Goal: Information Seeking & Learning: Learn about a topic

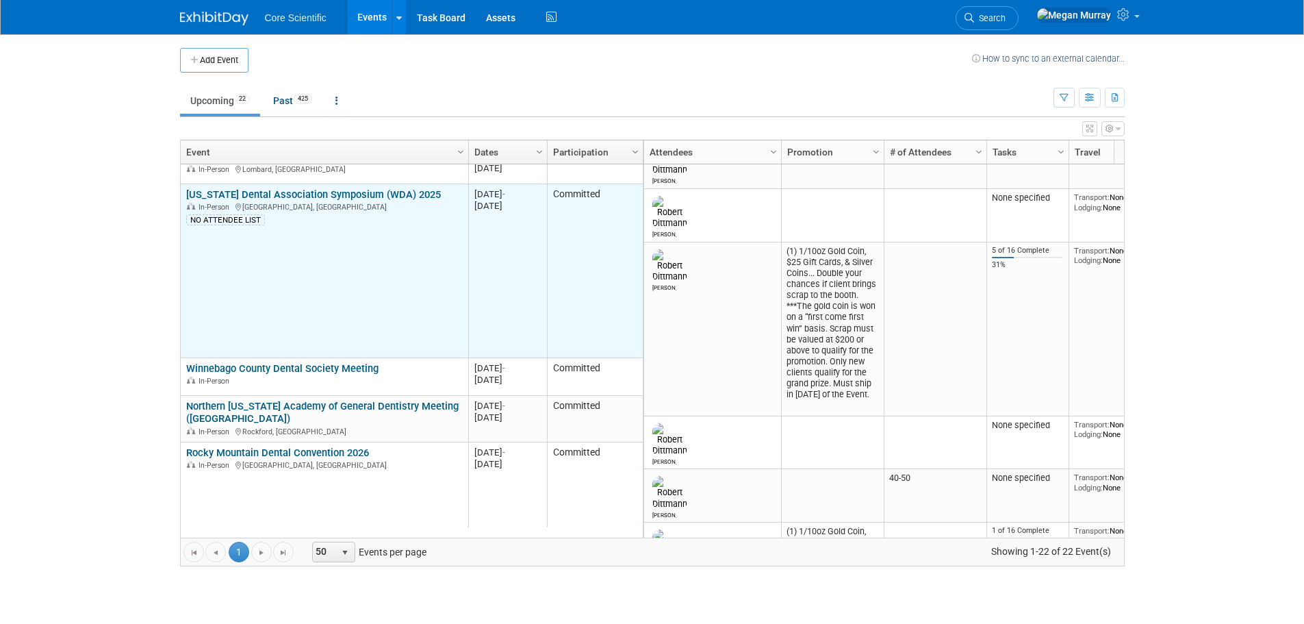
scroll to position [329, 0]
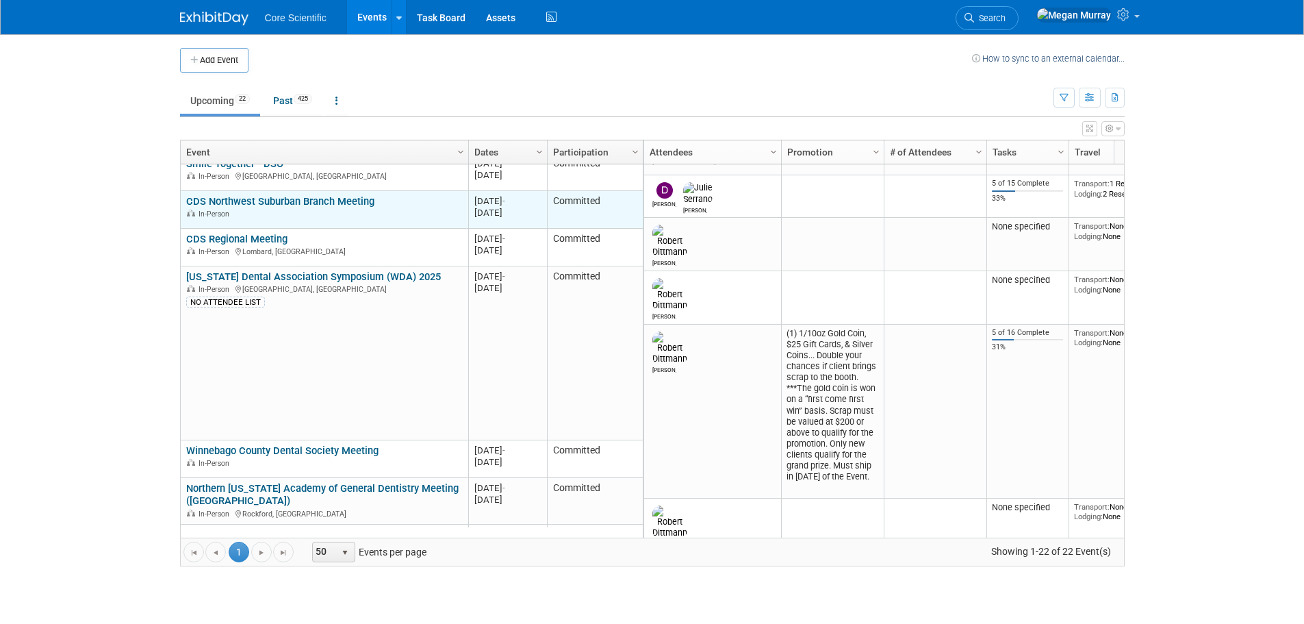
click at [253, 204] on link "CDS Northwest Suburban Branch Meeting" at bounding box center [280, 201] width 188 height 12
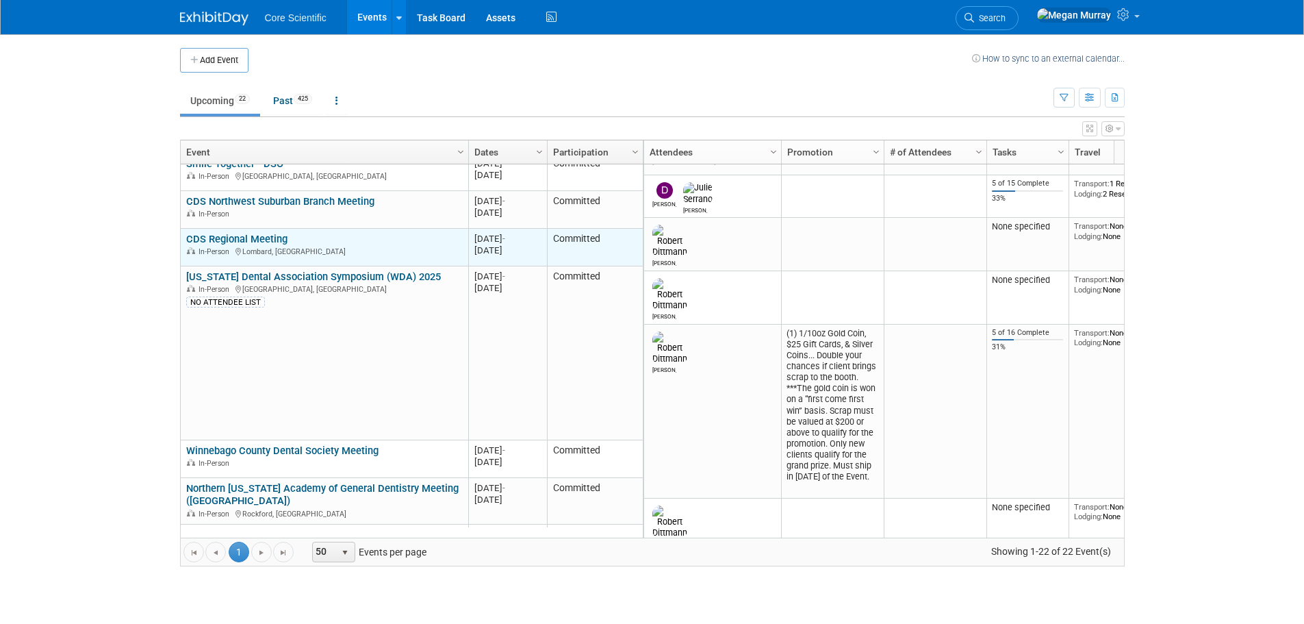
click at [270, 239] on link "CDS Regional Meeting" at bounding box center [236, 239] width 101 height 12
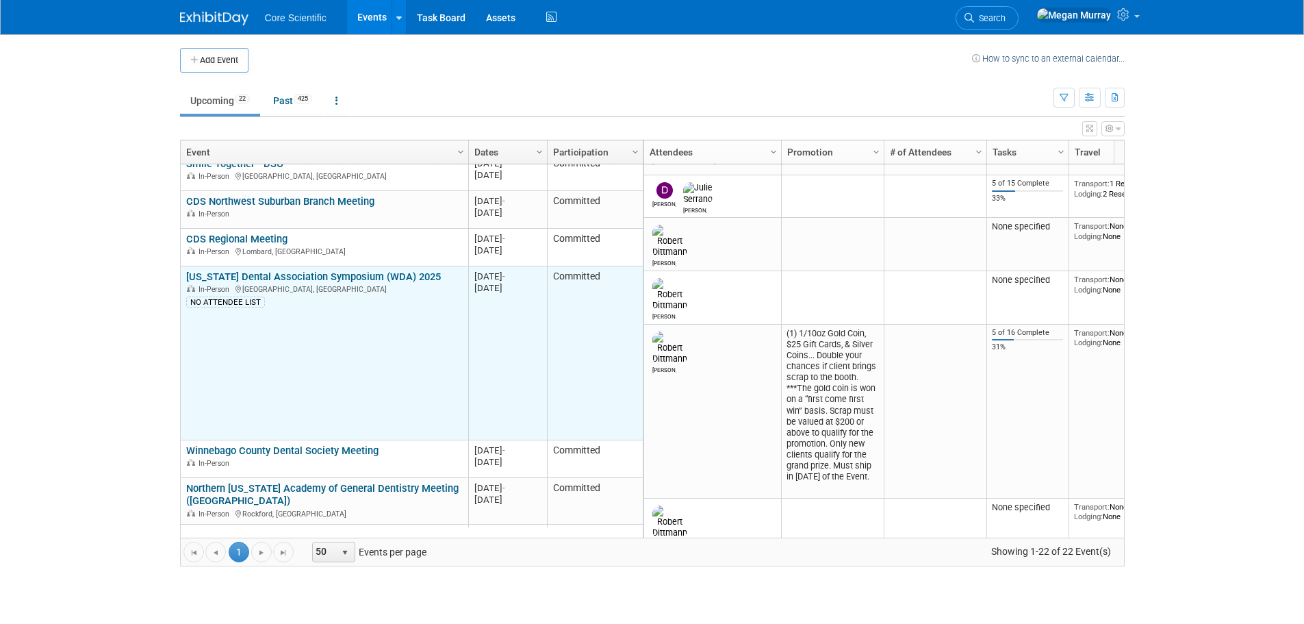
click at [328, 277] on link "[US_STATE] Dental Association Symposium (WDA) 2025" at bounding box center [313, 276] width 255 height 12
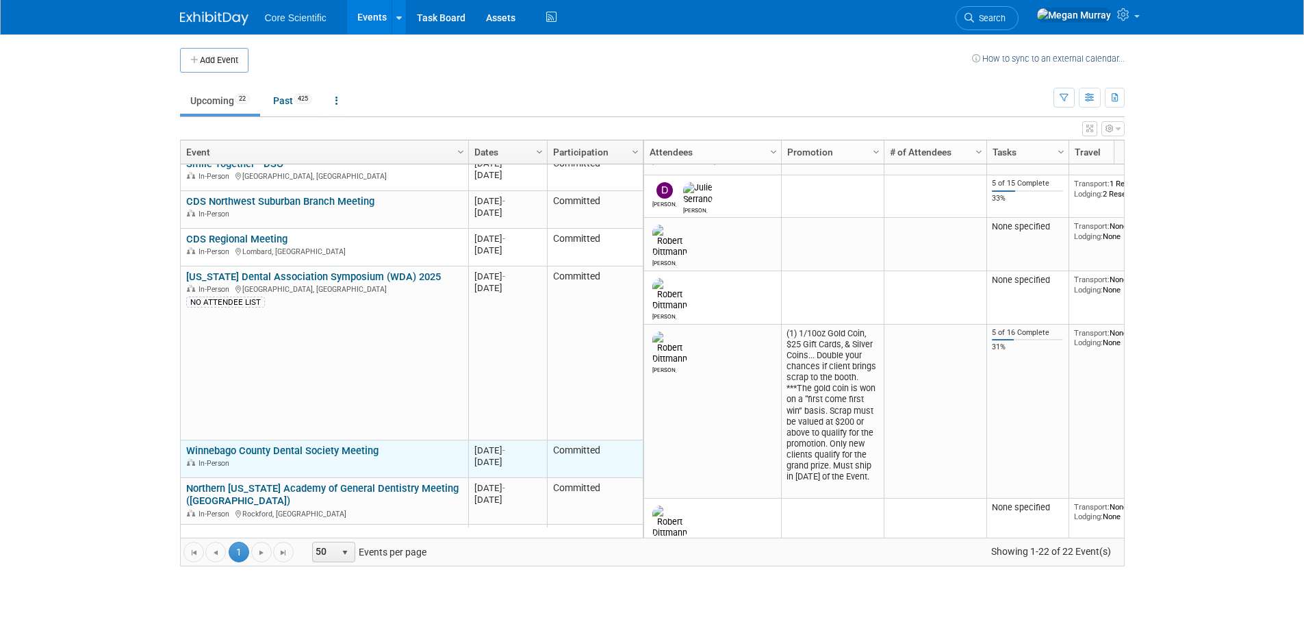
click at [287, 452] on link "Winnebago County Dental Society Meeting" at bounding box center [282, 450] width 192 height 12
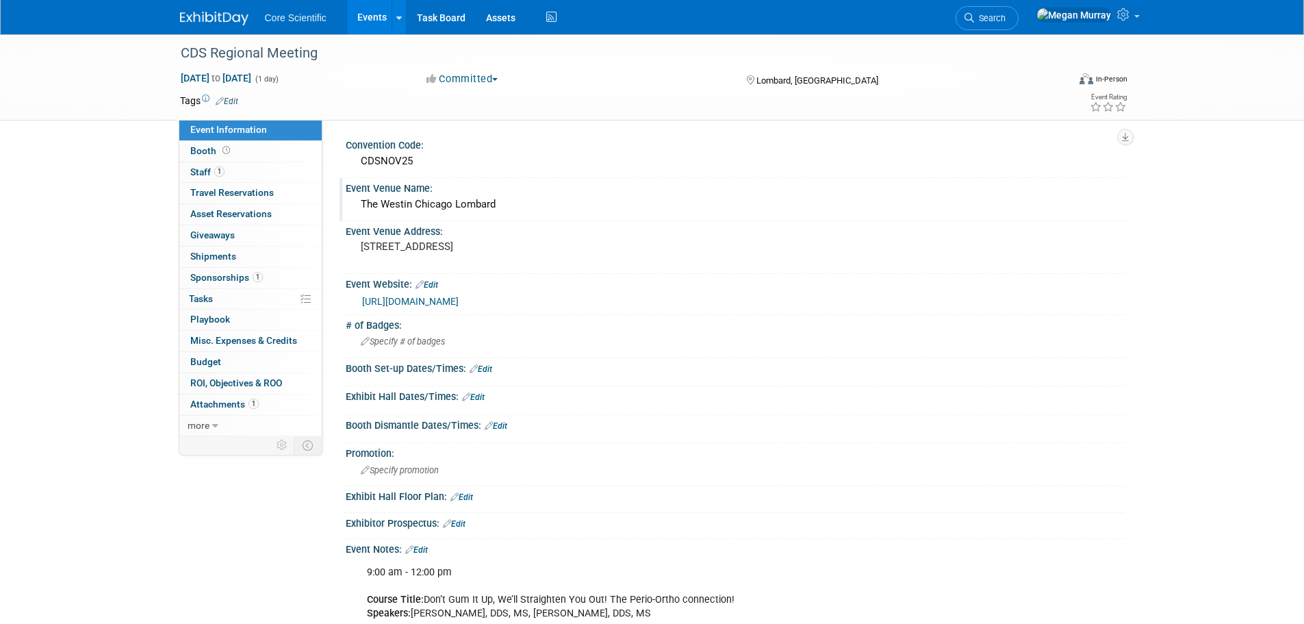
drag, startPoint x: 499, startPoint y: 203, endPoint x: 452, endPoint y: 203, distance: 46.5
click at [452, 203] on div "The Westin Chicago Lombard" at bounding box center [735, 204] width 758 height 21
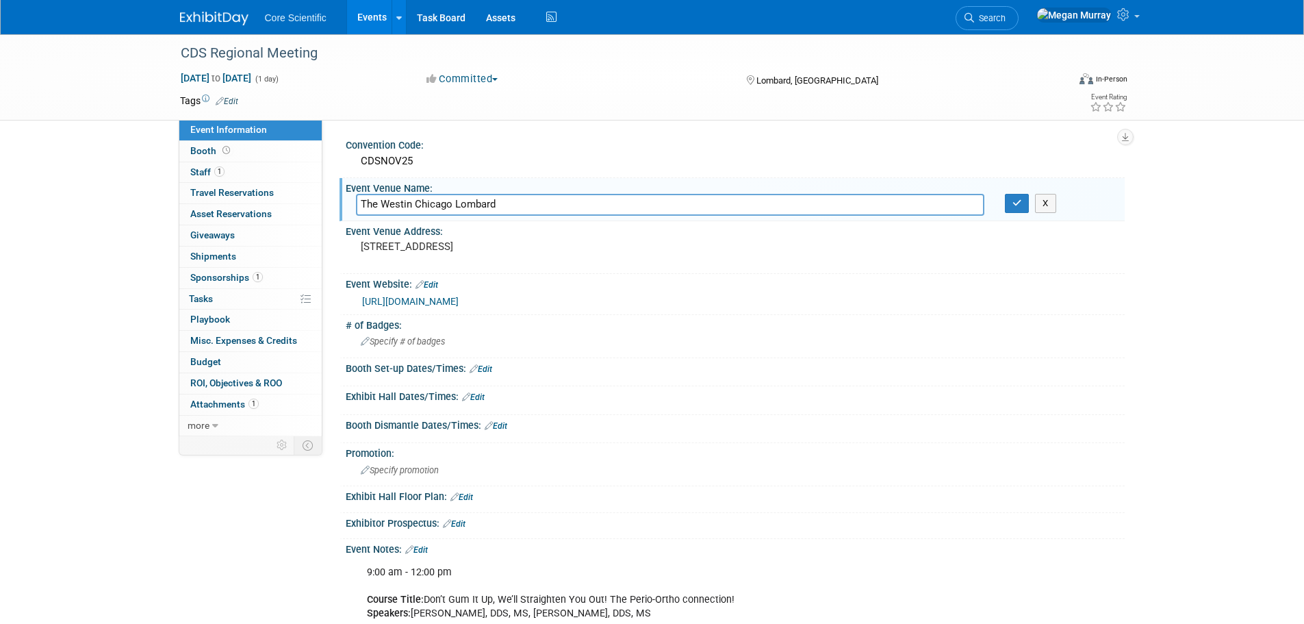
click at [452, 203] on input "The Westin Chicago Lombard" at bounding box center [670, 204] width 628 height 21
click at [455, 203] on input "The Westin Chicago Lombard" at bounding box center [670, 204] width 628 height 21
drag, startPoint x: 498, startPoint y: 202, endPoint x: 337, endPoint y: 205, distance: 160.2
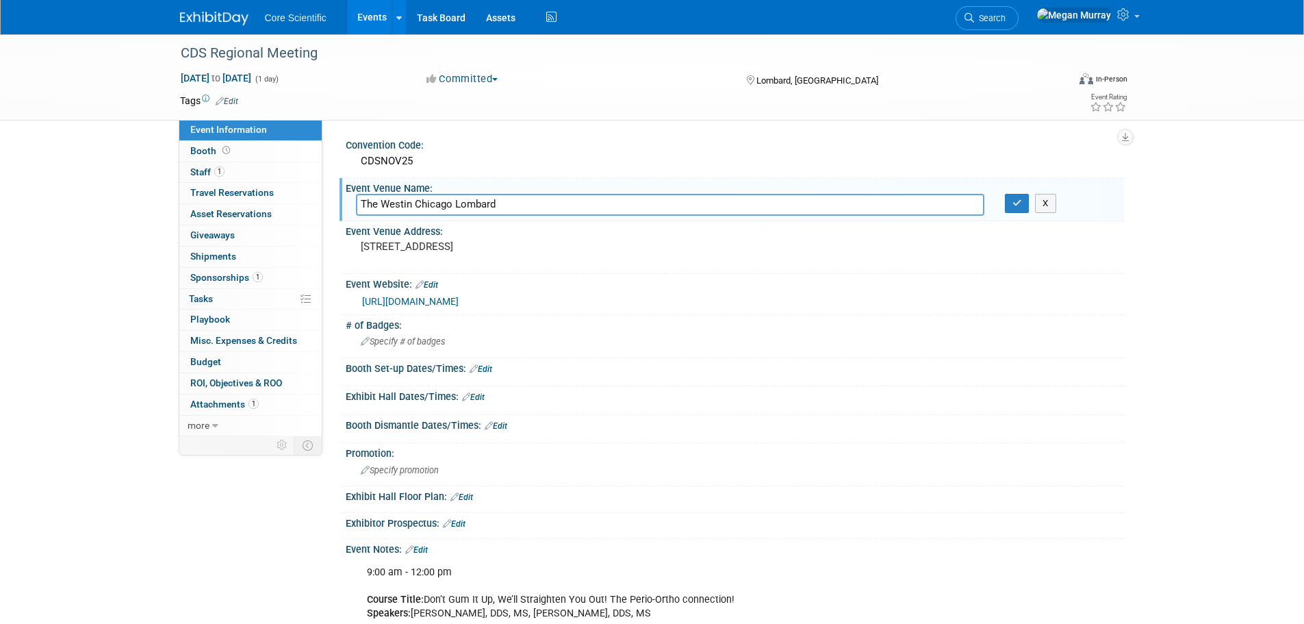
click at [337, 205] on div "Convention Code: CDSNOV25 Event Venue Name: The Westin Chicago Lombard The West…" at bounding box center [723, 278] width 802 height 316
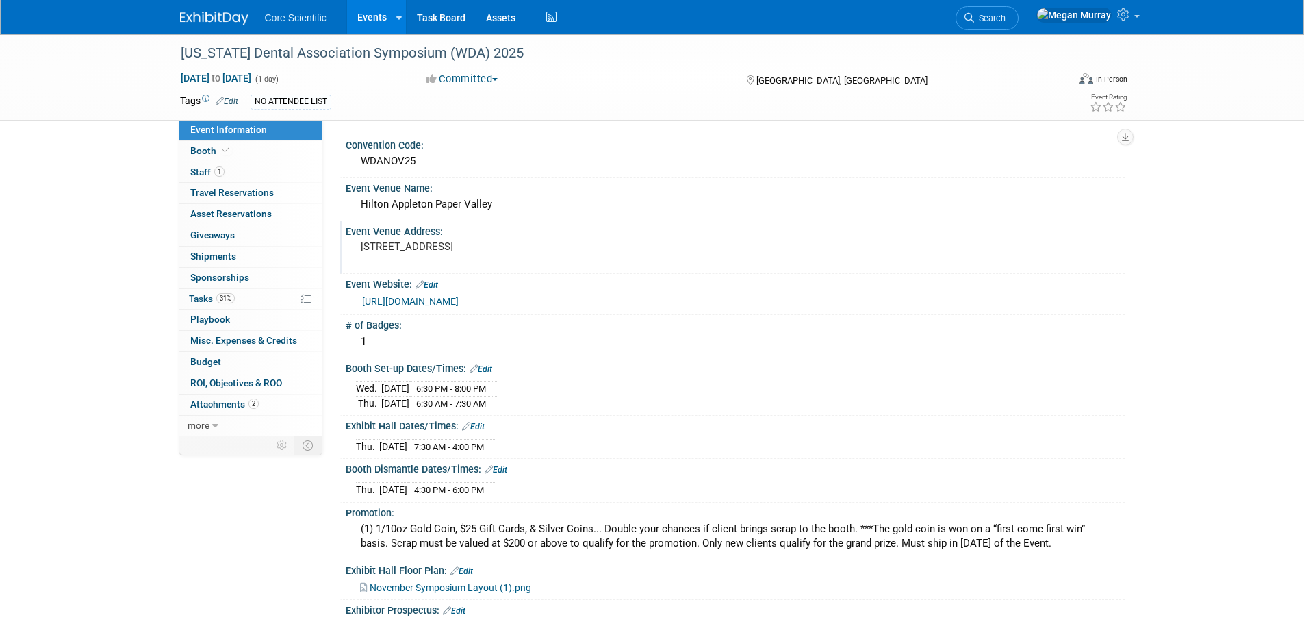
click at [450, 252] on pre "[STREET_ADDRESS]" at bounding box center [508, 246] width 294 height 12
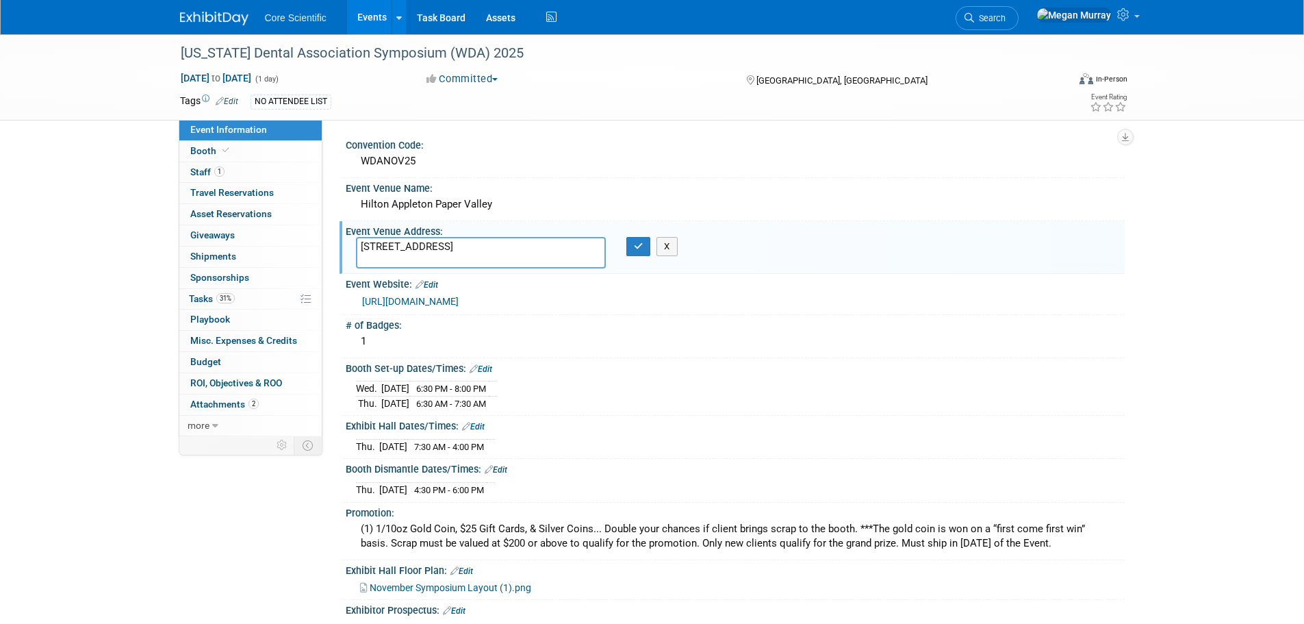
drag, startPoint x: 450, startPoint y: 247, endPoint x: 361, endPoint y: 245, distance: 89.0
click at [361, 245] on textarea "[STREET_ADDRESS]" at bounding box center [481, 252] width 250 height 31
drag, startPoint x: 457, startPoint y: 260, endPoint x: 356, endPoint y: 259, distance: 101.3
click at [356, 259] on textarea "[STREET_ADDRESS]" at bounding box center [481, 252] width 250 height 31
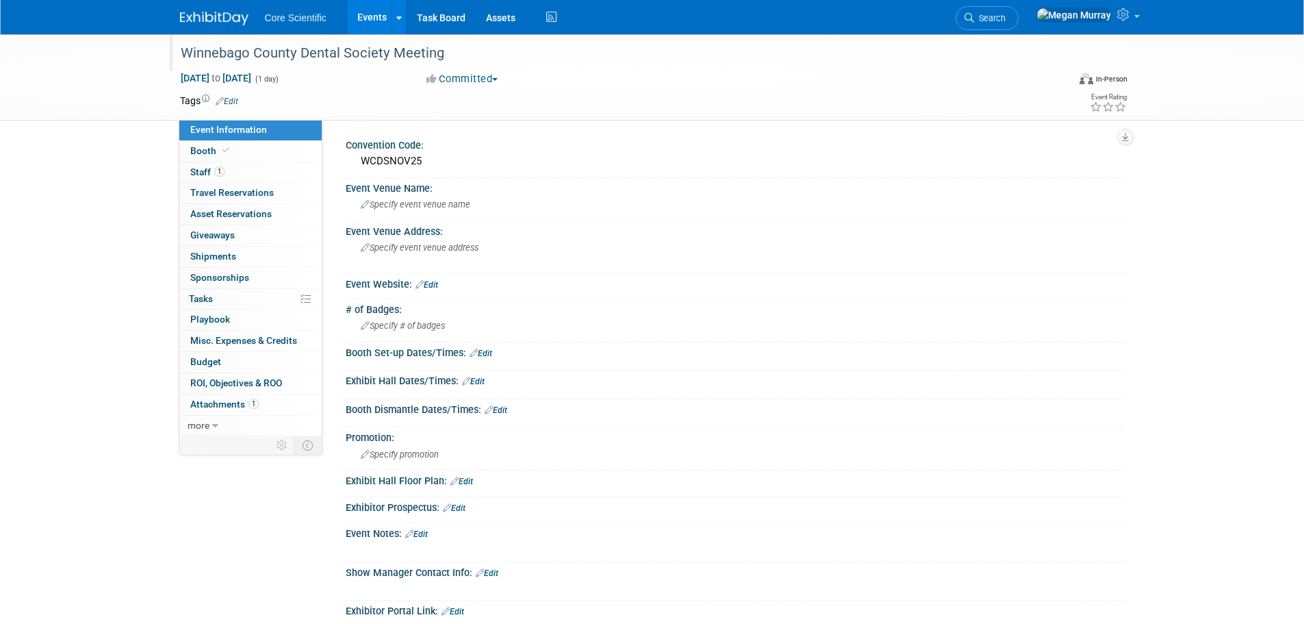
click at [284, 56] on div "Winnebago County Dental Society Meeting" at bounding box center [611, 53] width 871 height 25
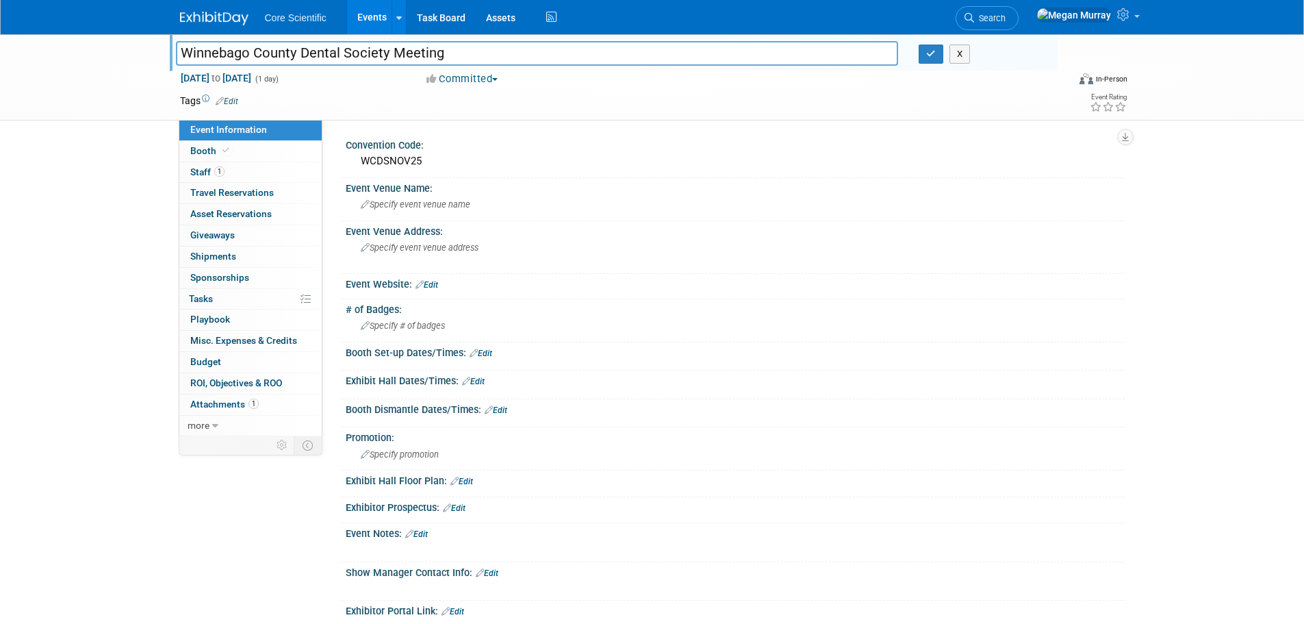
click at [284, 56] on input "Winnebago County Dental Society Meeting" at bounding box center [537, 53] width 723 height 24
click at [264, 177] on link "1 Staff 1" at bounding box center [250, 172] width 142 height 21
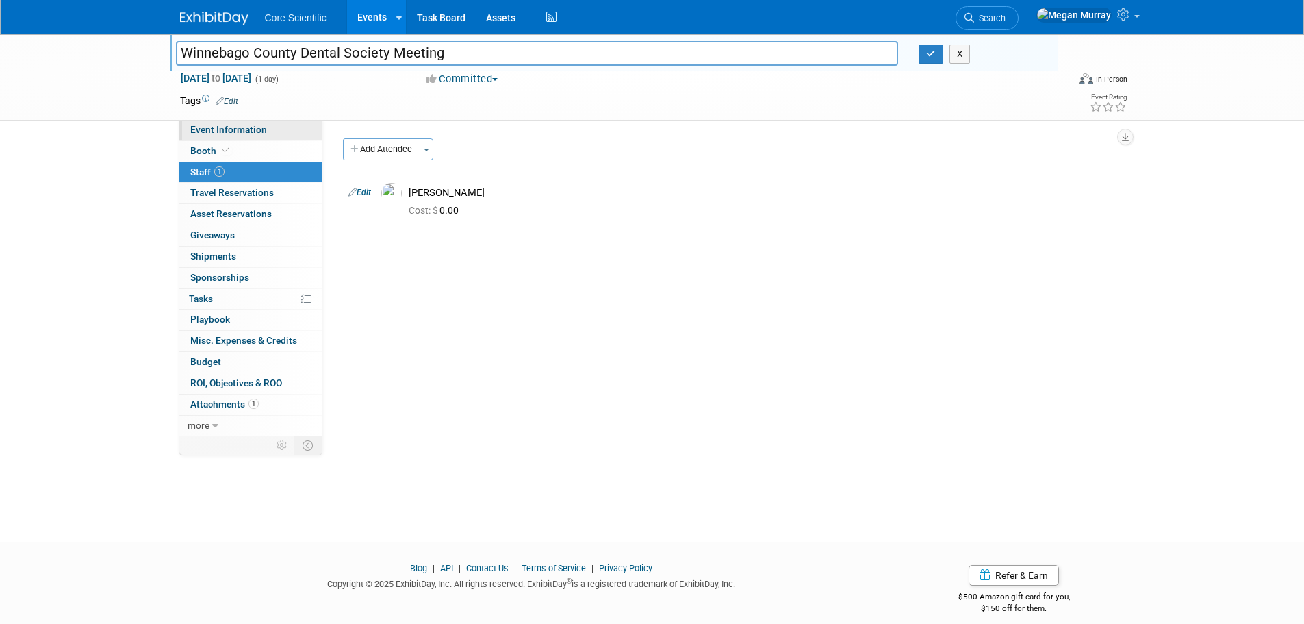
click at [246, 133] on span "Event Information" at bounding box center [228, 129] width 77 height 11
